Goal: Navigation & Orientation: Find specific page/section

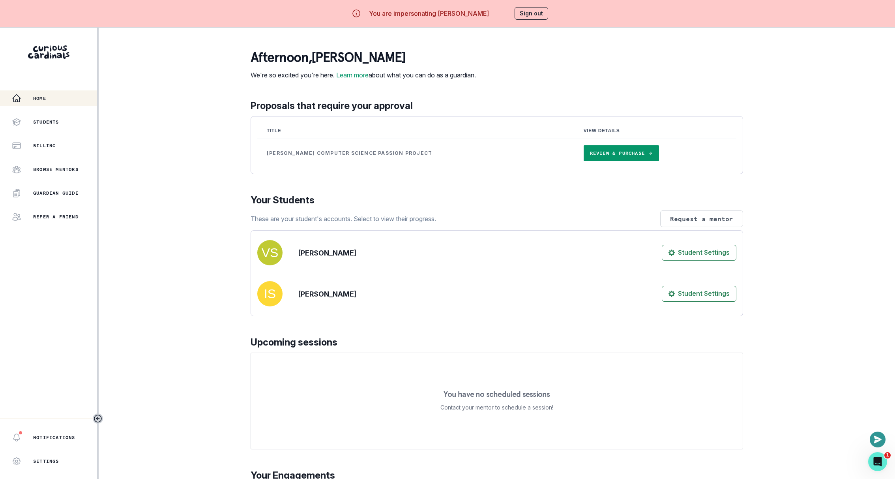
click at [202, 265] on div "Home Students Billing Browse Mentors Guardian Guide Refer a friend Notification…" at bounding box center [447, 267] width 895 height 479
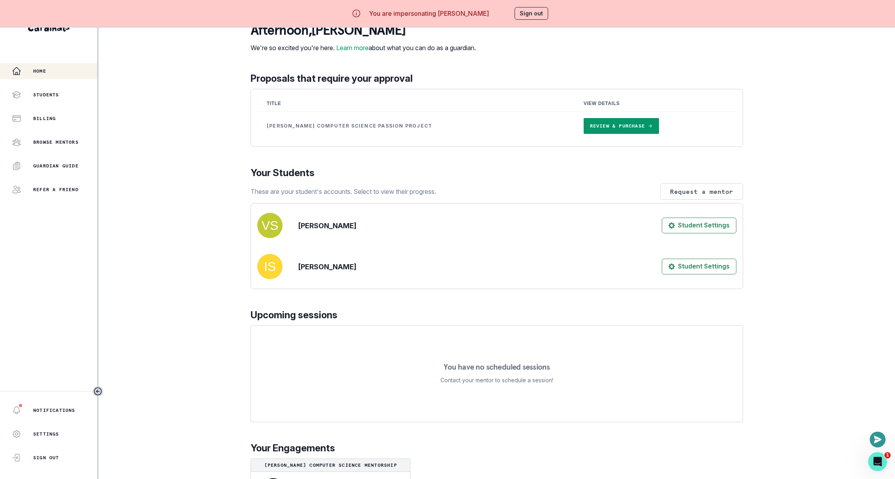
scroll to position [71, 0]
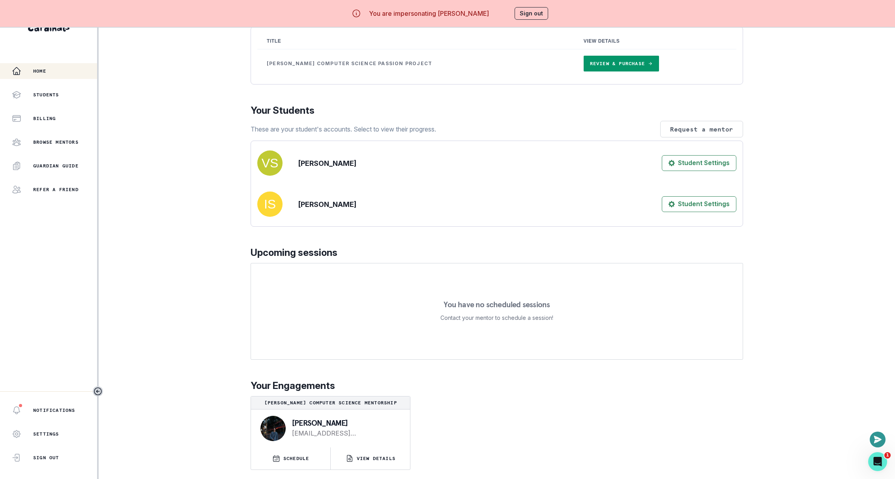
click at [318, 421] on p "[PERSON_NAME]" at bounding box center [344, 423] width 105 height 8
copy p "[PERSON_NAME]"
click at [526, 16] on button "Sign out" at bounding box center [531, 13] width 34 height 13
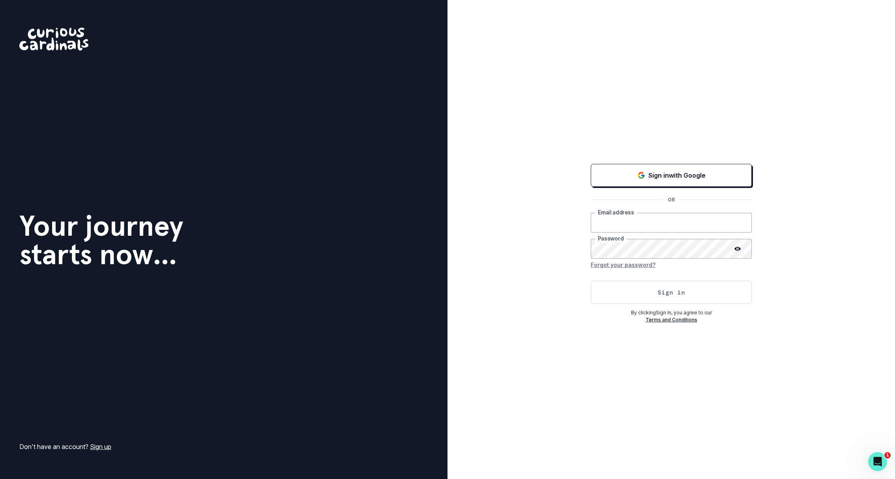
type input "[EMAIL_ADDRESS][DOMAIN_NAME]"
click at [617, 296] on button "Sign in" at bounding box center [671, 291] width 161 height 23
